Goal: Task Accomplishment & Management: Manage account settings

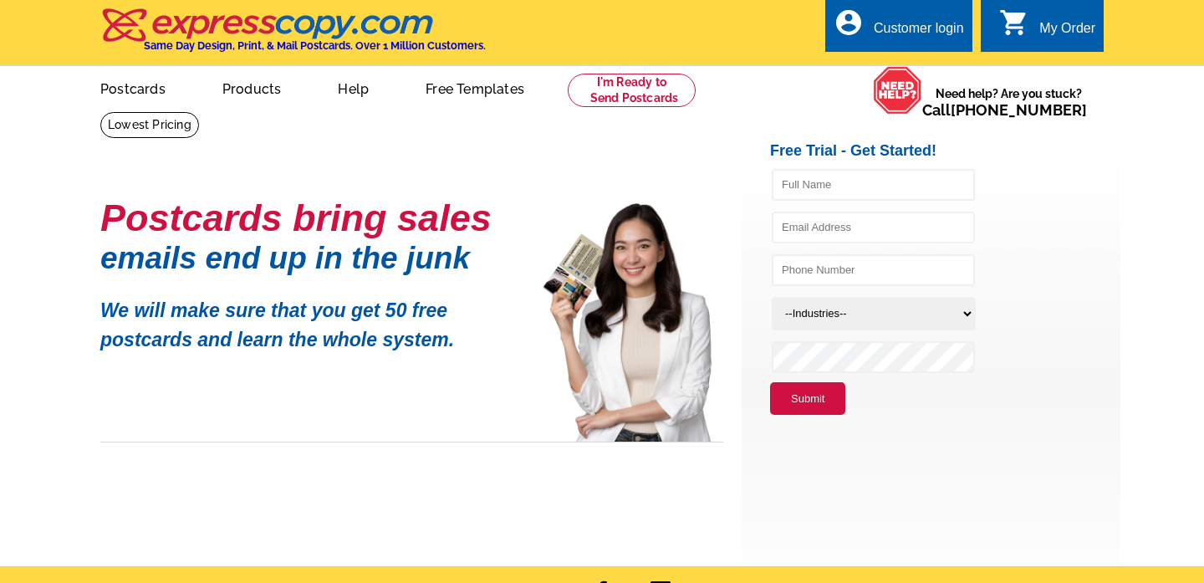
click at [946, 28] on div "Customer login" at bounding box center [919, 32] width 90 height 23
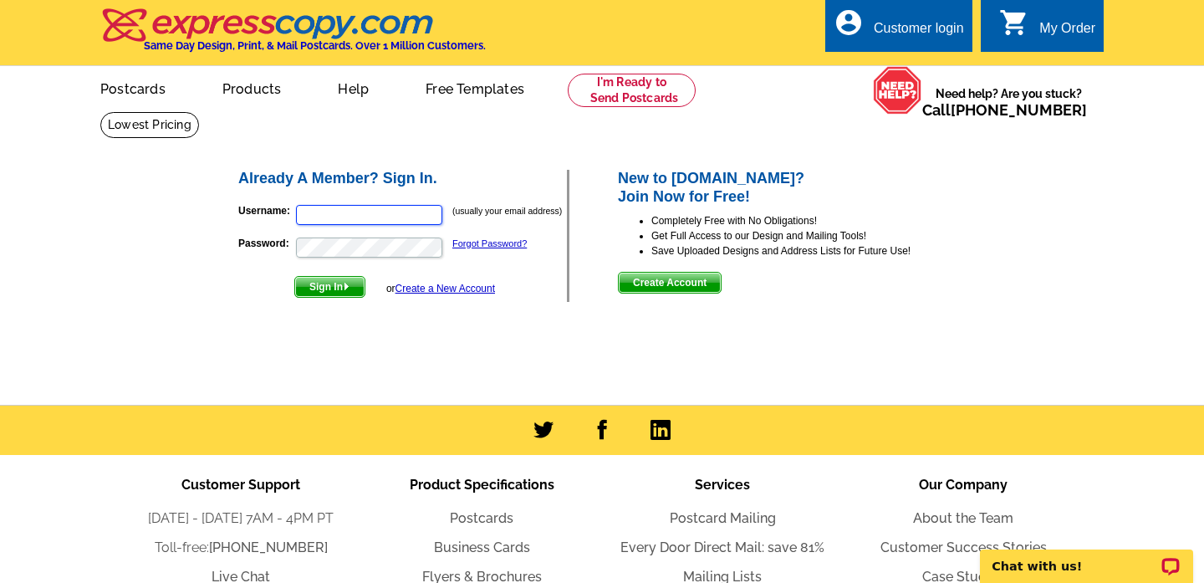
click at [349, 221] on input "Username:" at bounding box center [369, 215] width 146 height 20
type input "rylee@rewinterpark.com"
click at [294, 276] on button "Sign In" at bounding box center [329, 287] width 71 height 22
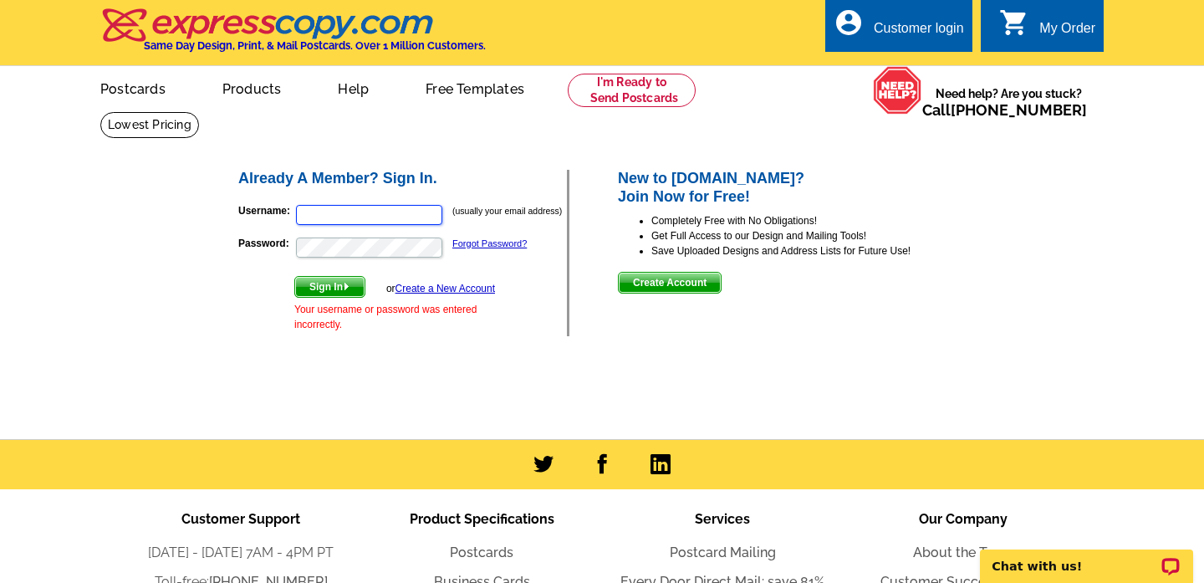
click at [344, 215] on input "Username:" at bounding box center [369, 215] width 146 height 20
type input "ryleepburrows@gmail.com"
click at [294, 276] on button "Sign In" at bounding box center [329, 287] width 71 height 22
